Goal: Information Seeking & Learning: Check status

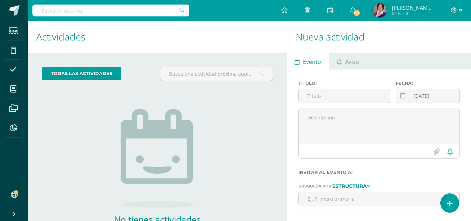
click at [110, 9] on input "text" at bounding box center [110, 11] width 157 height 12
type input "raquel"
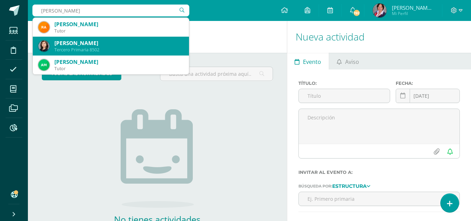
click at [106, 40] on div "[PERSON_NAME]" at bounding box center [118, 42] width 129 height 7
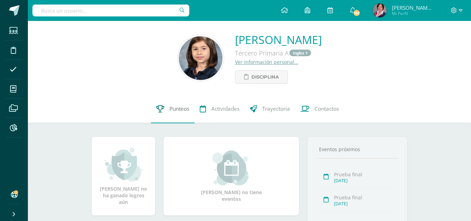
click at [181, 111] on span "Punteos" at bounding box center [179, 108] width 20 height 7
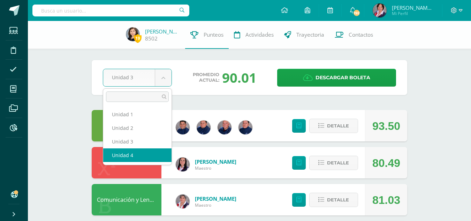
select select "Unidad 4"
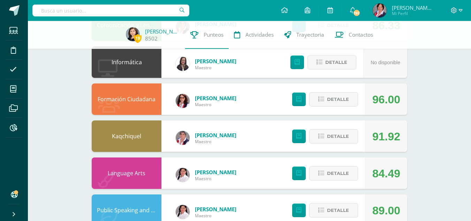
scroll to position [209, 0]
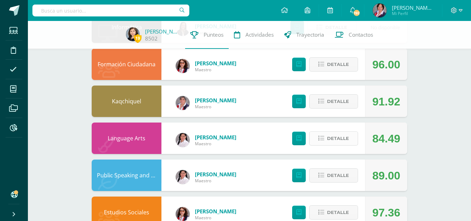
click at [336, 142] on span "Detalle" at bounding box center [338, 138] width 22 height 13
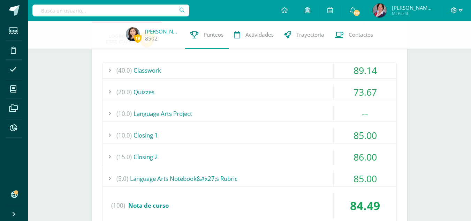
scroll to position [349, 0]
